Goal: Navigation & Orientation: Find specific page/section

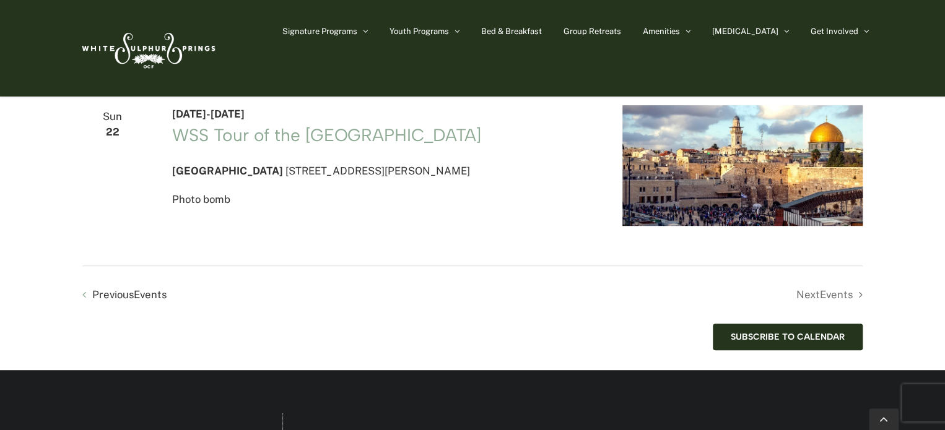
scroll to position [2591, 0]
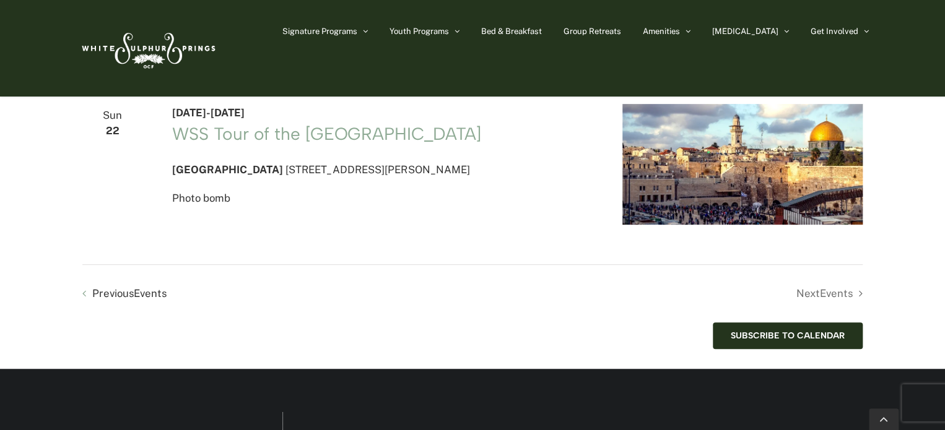
click at [822, 303] on li "Next Events" at bounding box center [667, 294] width 390 height 18
click at [846, 303] on li "Next Events" at bounding box center [667, 294] width 390 height 18
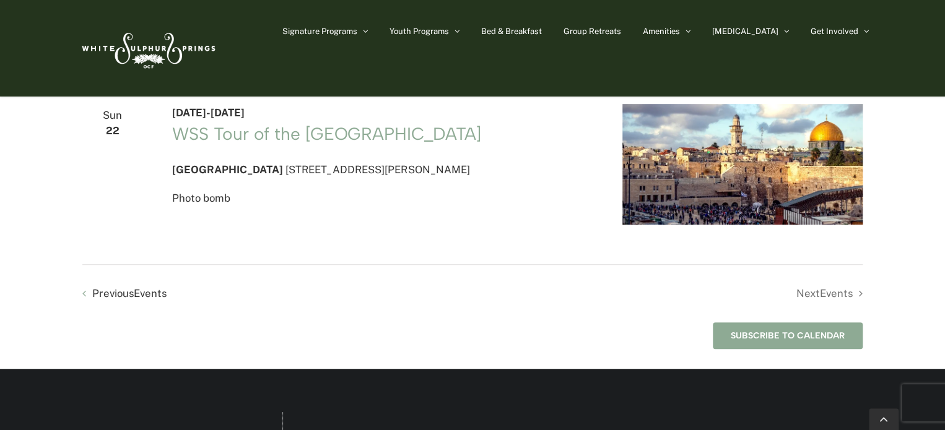
click at [817, 341] on button "Subscribe to calendar" at bounding box center [788, 336] width 114 height 11
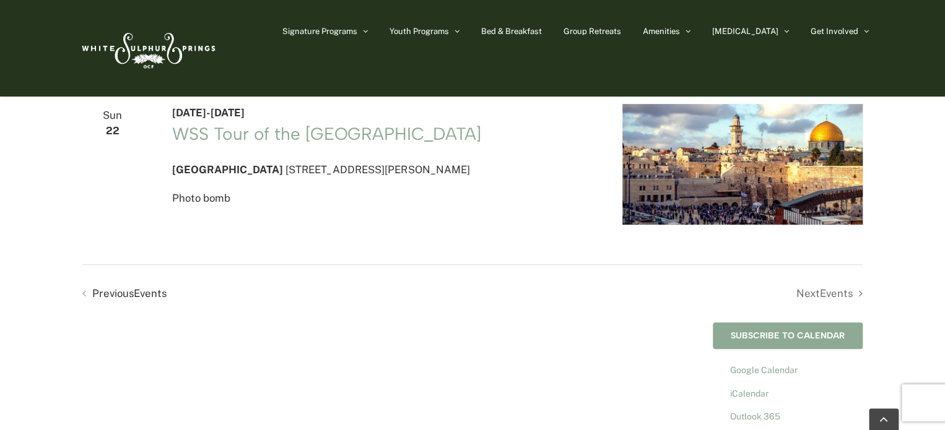
click at [817, 341] on button "Subscribe to calendar" at bounding box center [788, 336] width 114 height 11
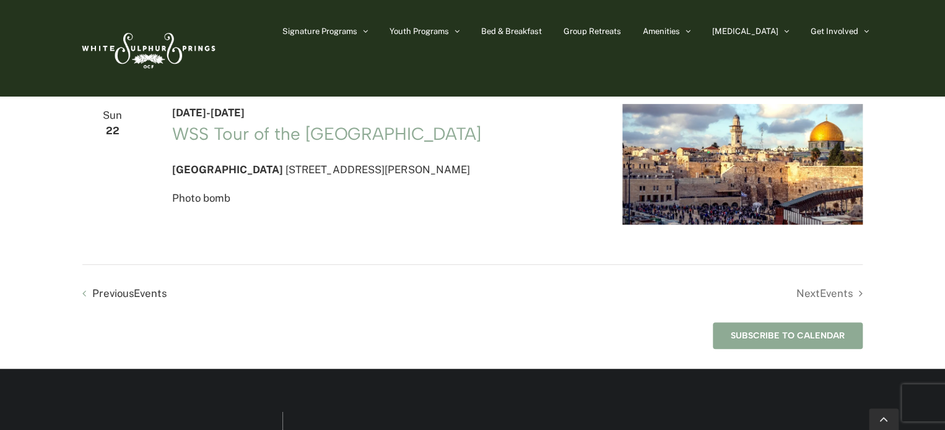
click at [817, 341] on button "Subscribe to calendar" at bounding box center [788, 336] width 114 height 11
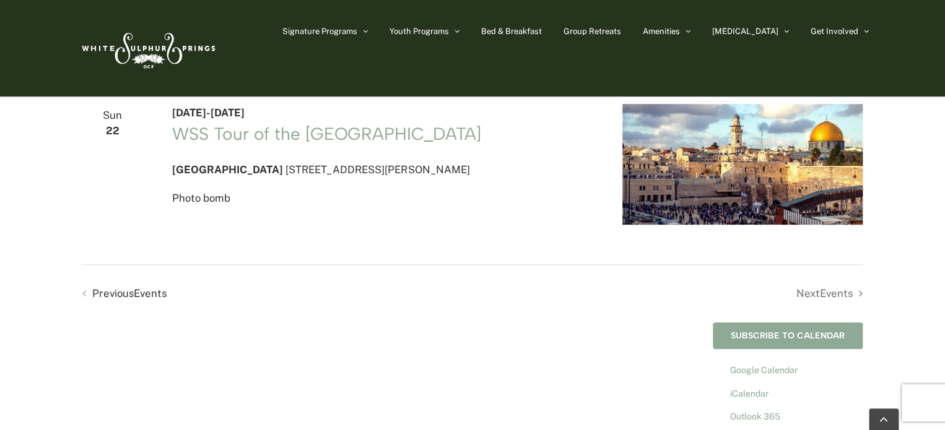
click at [817, 341] on button "Subscribe to calendar" at bounding box center [788, 336] width 114 height 11
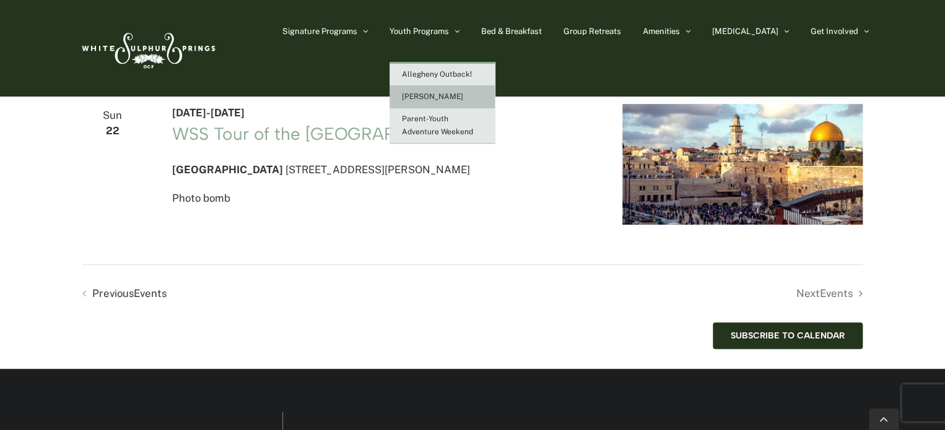
click at [463, 93] on span "[PERSON_NAME]" at bounding box center [432, 96] width 61 height 9
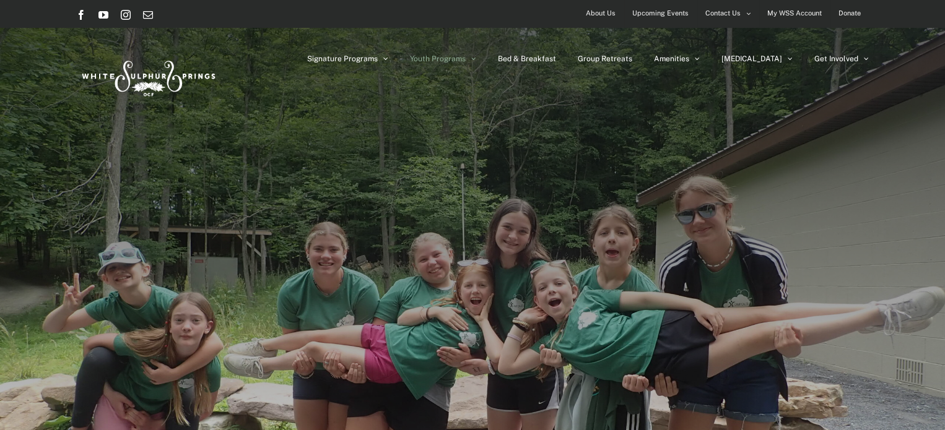
click at [467, 93] on div "Signature Programs Summer R&R Winter Retreat Holistic Health Workshop Resurrect…" at bounding box center [472, 76] width 793 height 97
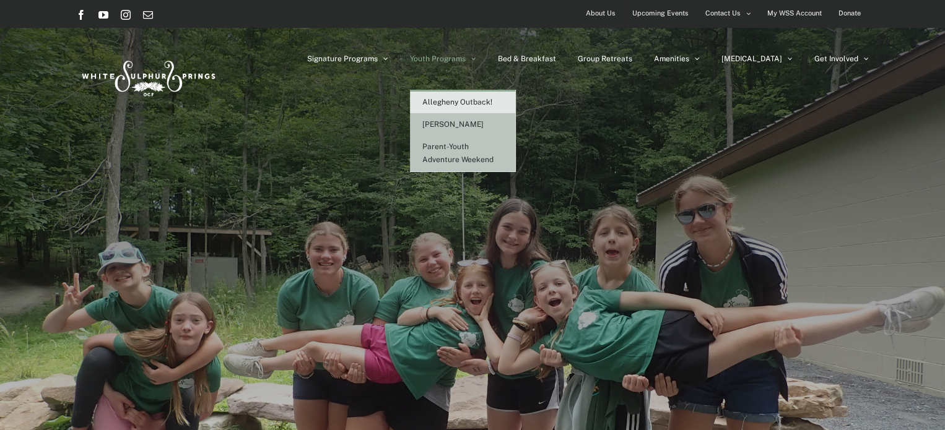
click at [480, 150] on span "Parent-Youth Adventure Weekend" at bounding box center [457, 153] width 71 height 22
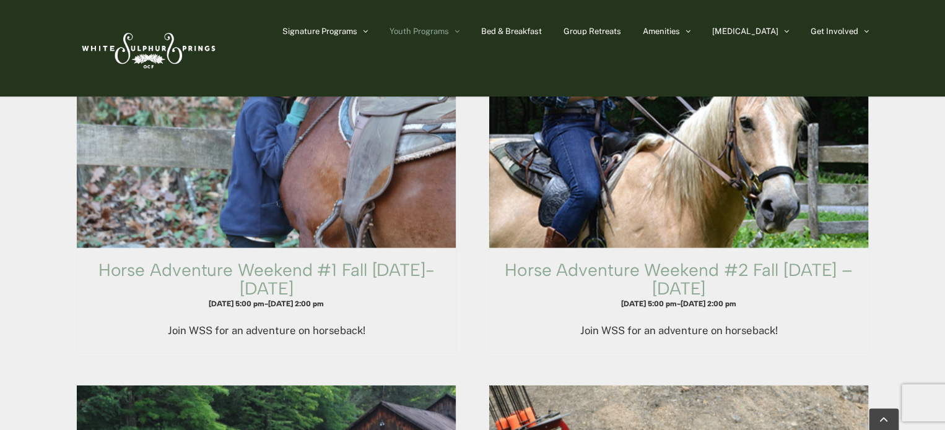
scroll to position [1168, 0]
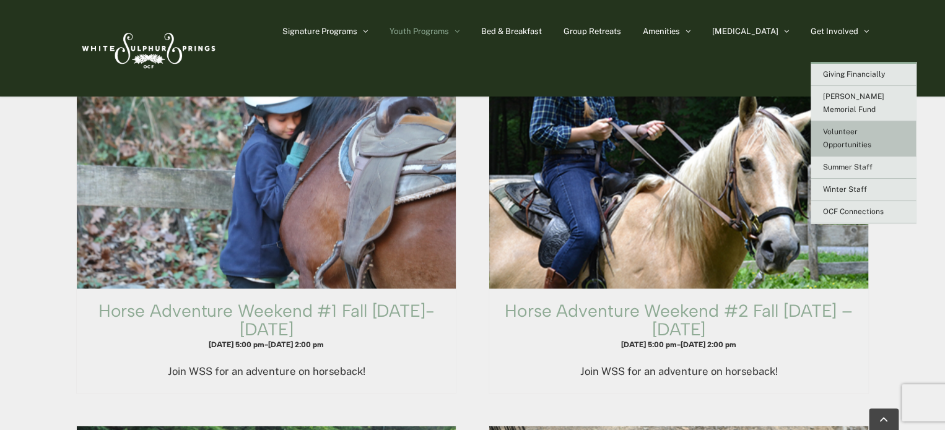
click at [853, 126] on link "Volunteer Opportunities" at bounding box center [862, 138] width 105 height 35
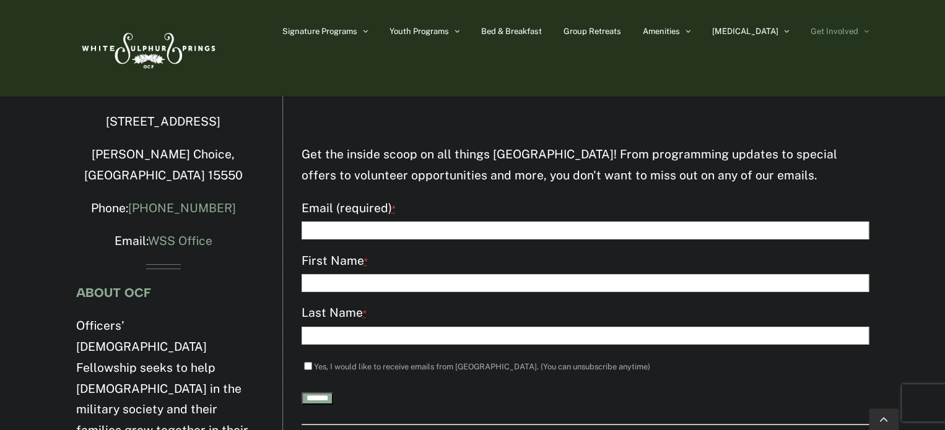
scroll to position [2135, 0]
